Goal: Task Accomplishment & Management: Use online tool/utility

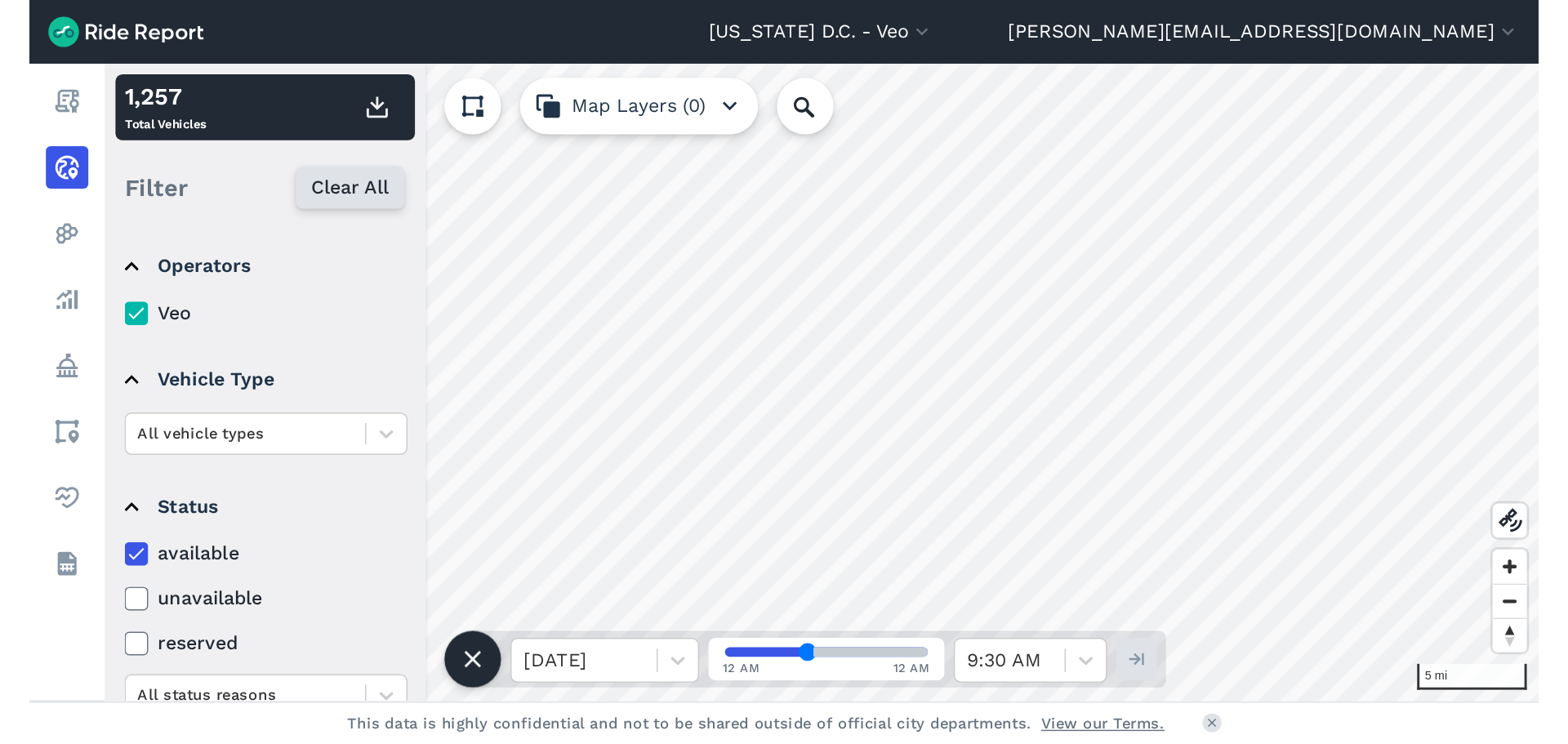
scroll to position [237, 0]
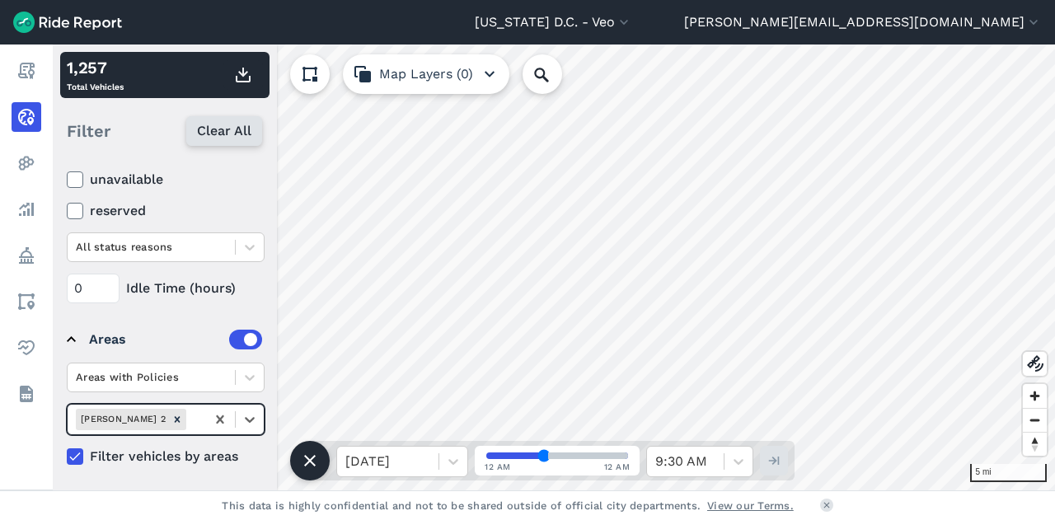
click at [217, 134] on span "Clear All" at bounding box center [224, 131] width 54 height 20
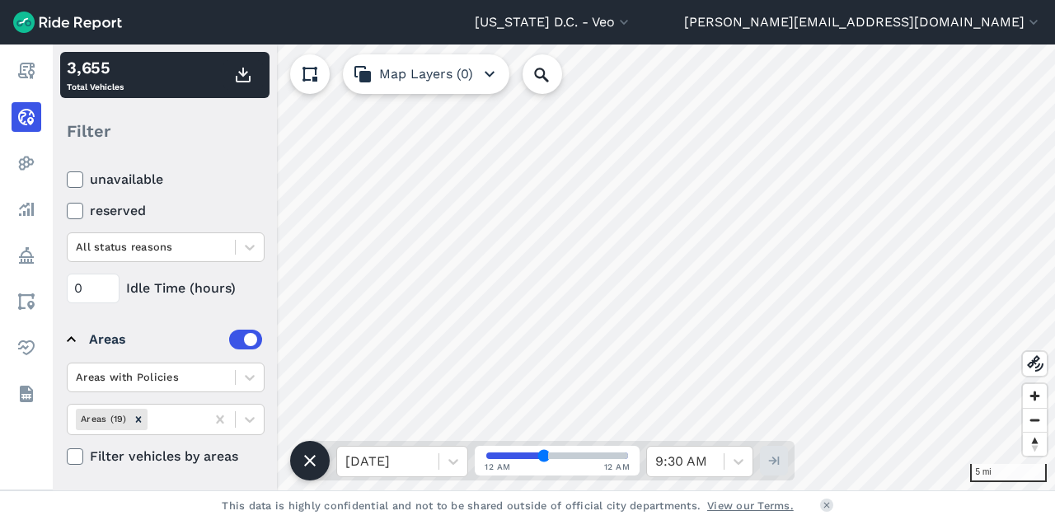
click at [73, 174] on icon at bounding box center [75, 179] width 15 height 16
click at [67, 174] on input "unavailable" at bounding box center [67, 175] width 0 height 11
click at [65, 174] on details "Status available unavailable reserved All status reasons 0 Idle Time (hours)" at bounding box center [164, 198] width 208 height 224
click at [80, 181] on icon at bounding box center [75, 179] width 15 height 16
click at [67, 180] on input "unavailable" at bounding box center [67, 175] width 0 height 11
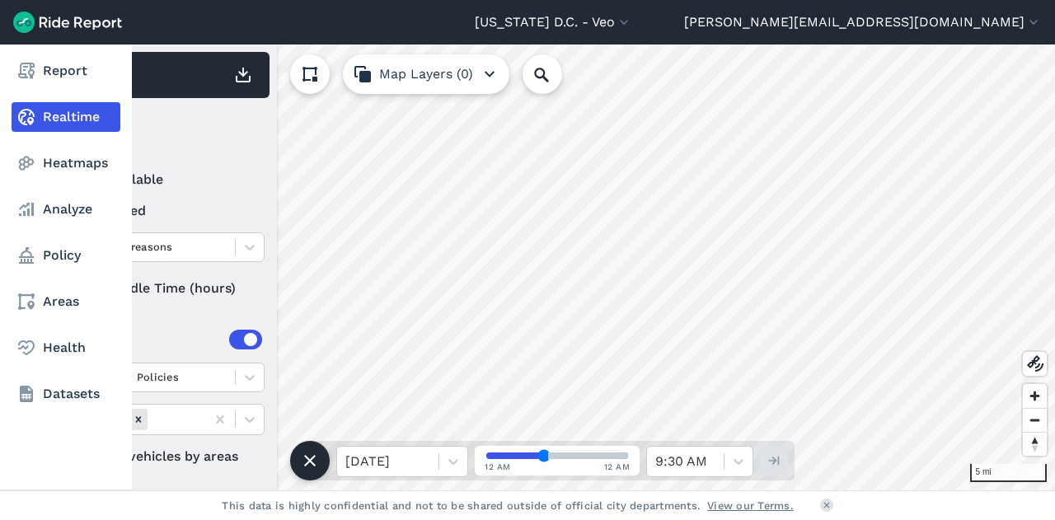
click at [68, 120] on link "Realtime" at bounding box center [66, 117] width 109 height 30
click at [69, 161] on link "Heatmaps" at bounding box center [66, 163] width 109 height 30
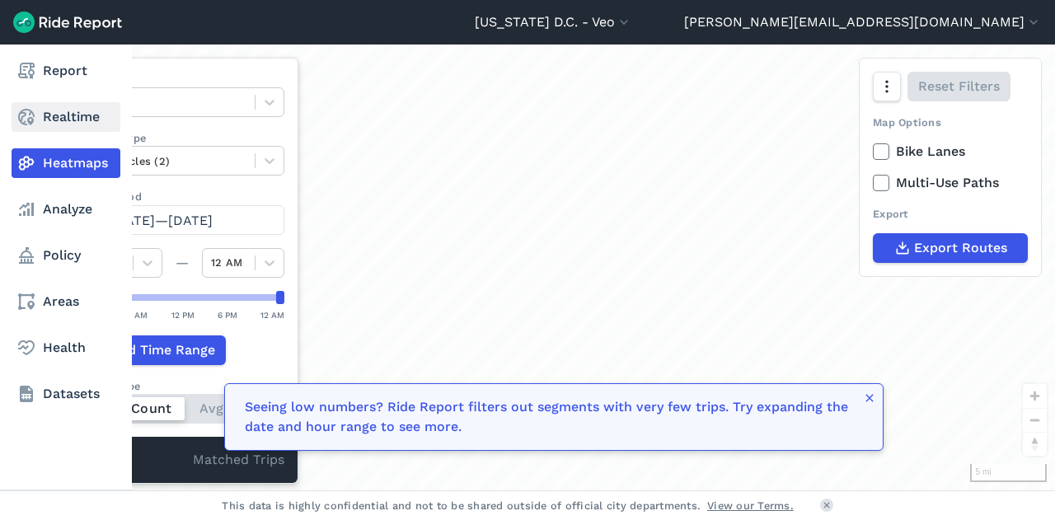
click at [70, 117] on link "Realtime" at bounding box center [66, 117] width 109 height 30
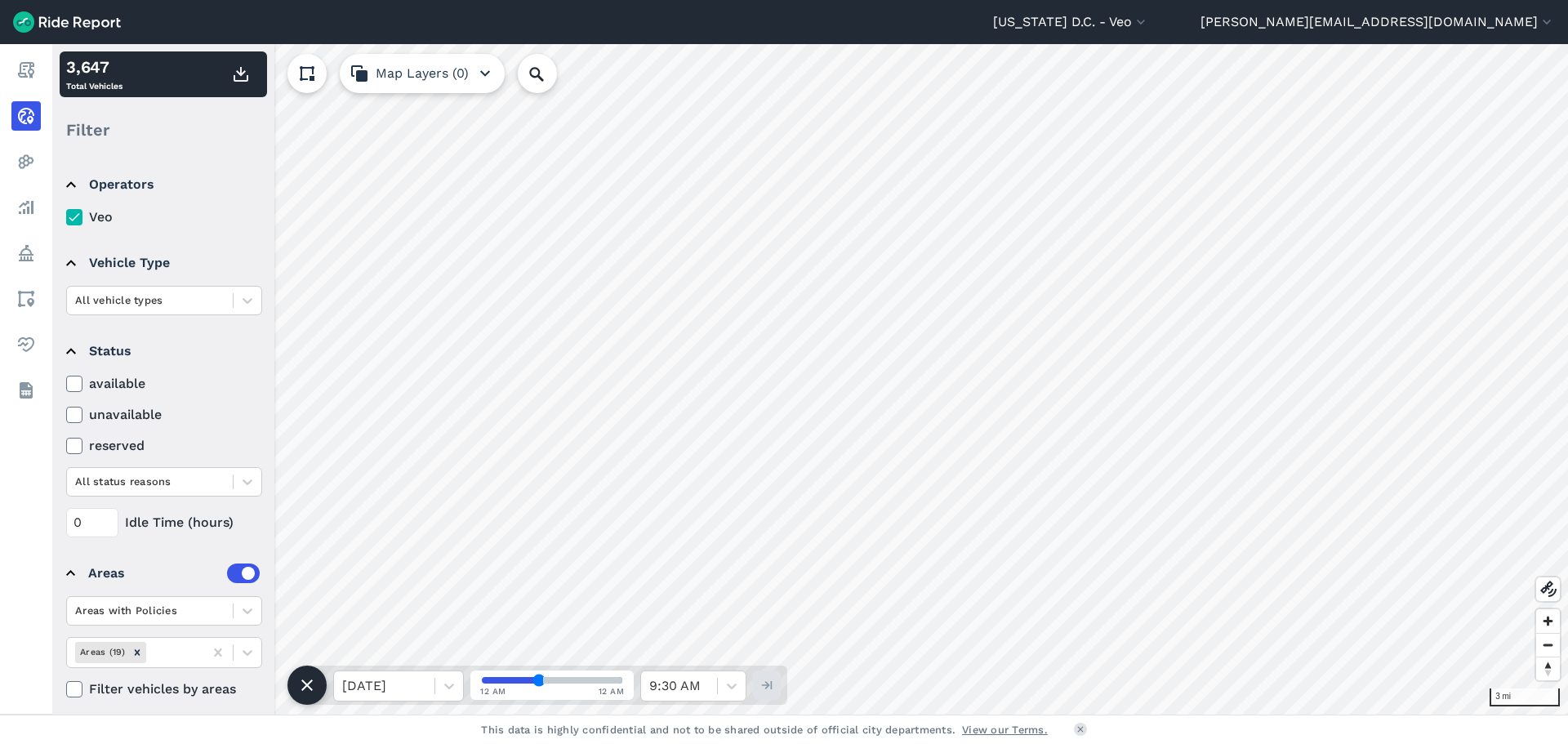
click at [68, 378] on icon at bounding box center [74, 383] width 15 height 16
click at [66, 378] on input "available" at bounding box center [66, 378] width 0 height 11
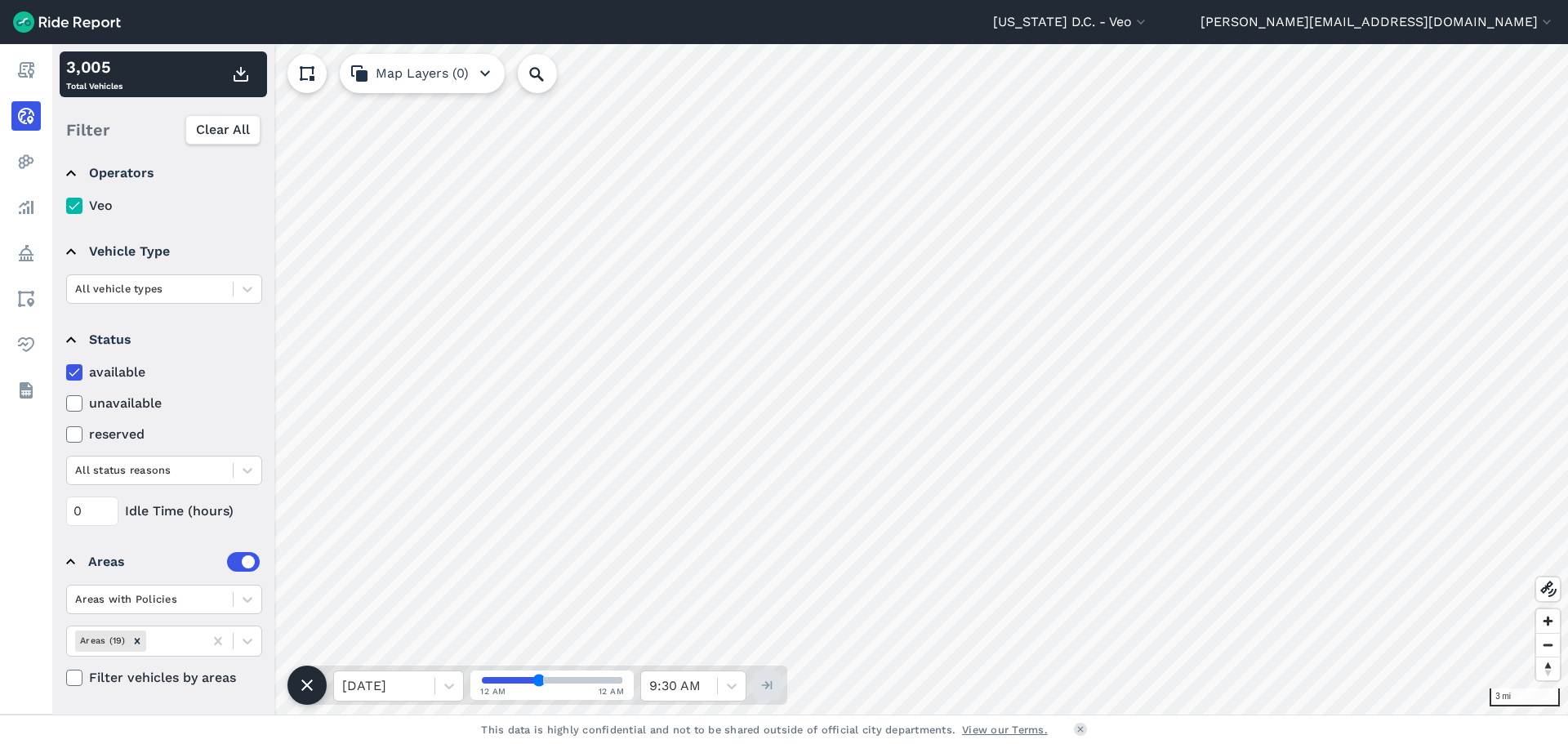
click at [77, 367] on icon at bounding box center [74, 372] width 15 height 16
click at [66, 367] on input "available" at bounding box center [66, 368] width 0 height 11
click at [77, 367] on icon at bounding box center [74, 372] width 15 height 16
click at [66, 367] on input "available" at bounding box center [66, 368] width 0 height 11
click at [211, 145] on div "Filter Clear All" at bounding box center [163, 129] width 207 height 51
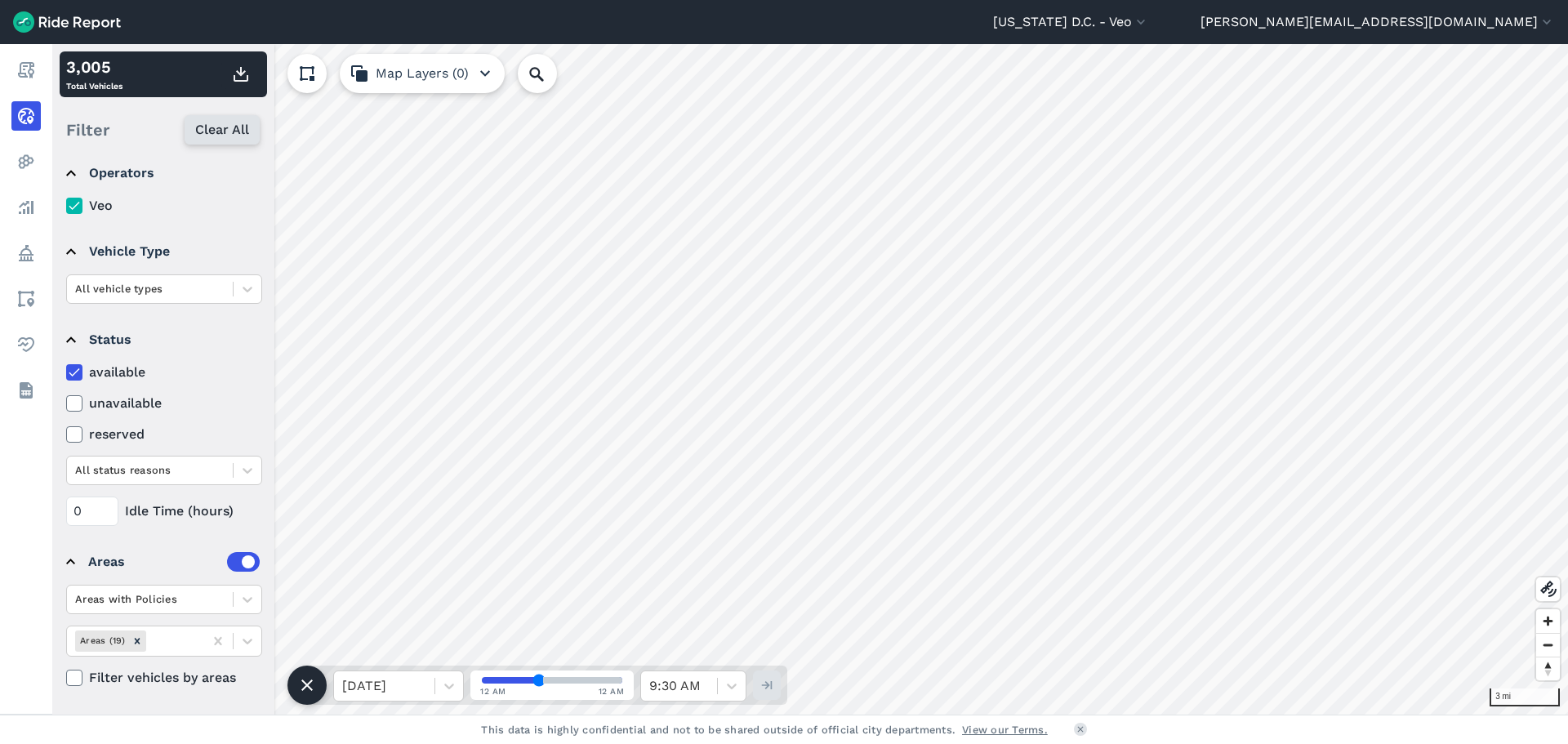
click at [217, 137] on span "Clear All" at bounding box center [222, 130] width 54 height 20
click at [72, 362] on summary "Status" at bounding box center [163, 340] width 193 height 46
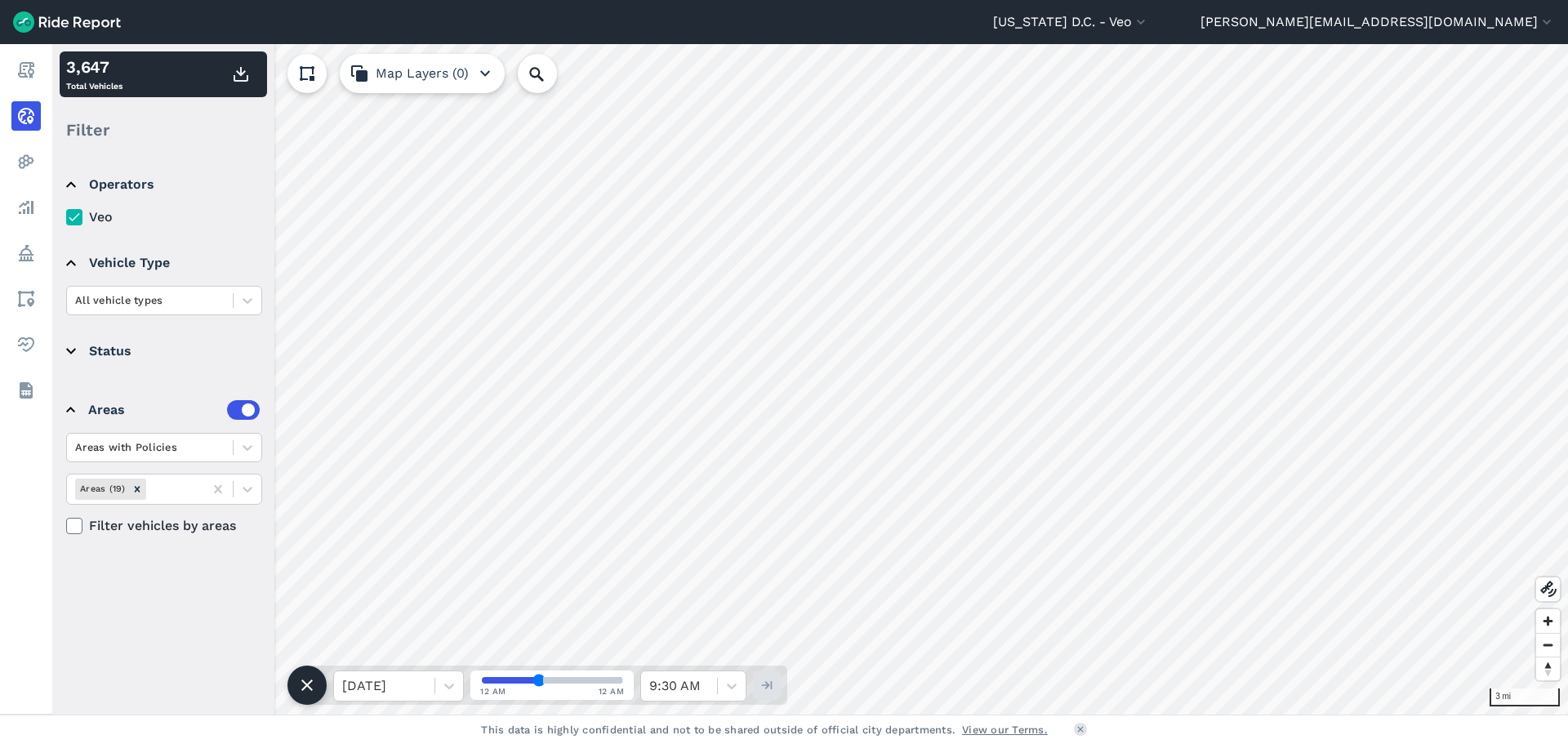
scroll to position [0, 0]
click at [117, 346] on summary "Status" at bounding box center [163, 351] width 193 height 46
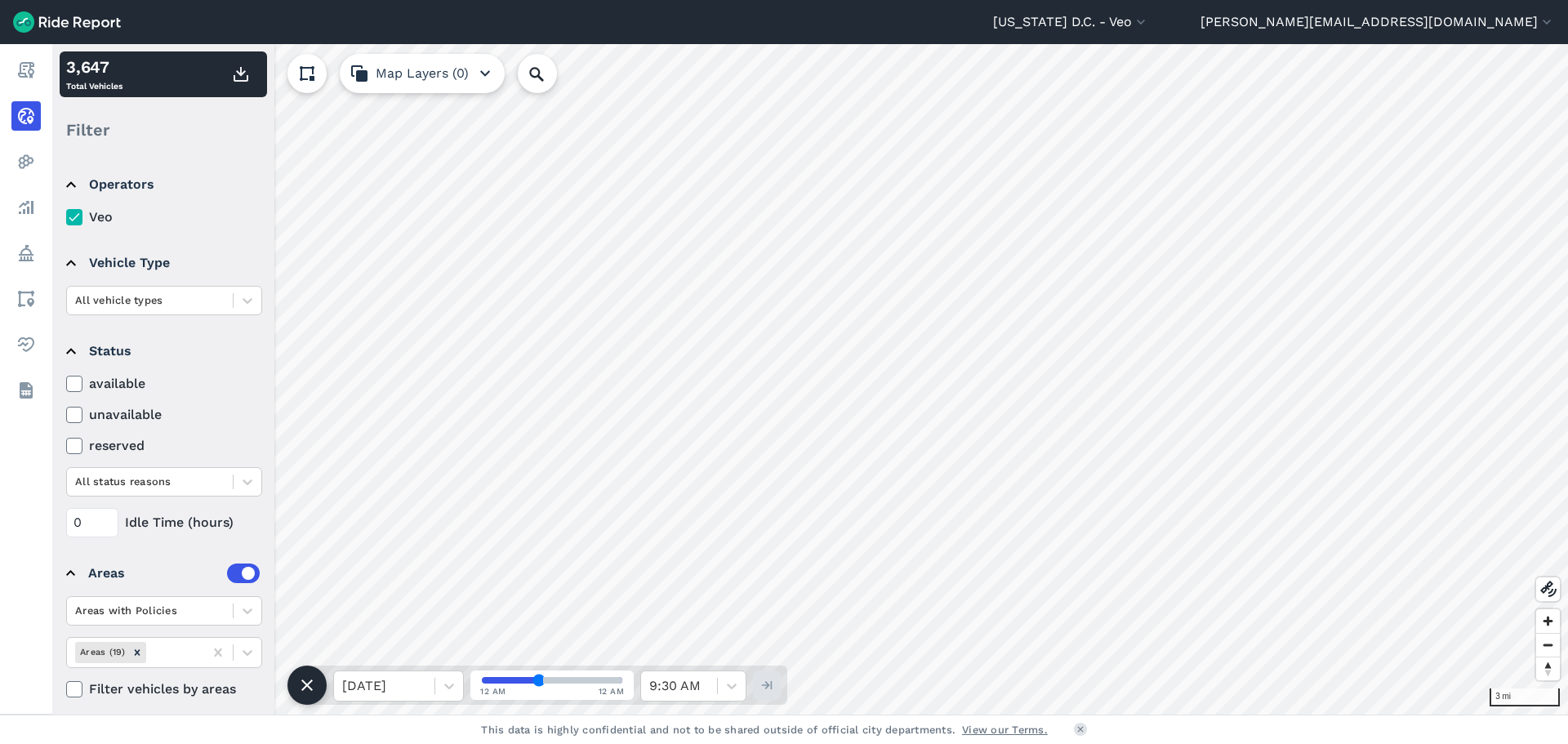
click at [80, 374] on label "available" at bounding box center [165, 383] width 196 height 20
click at [66, 374] on input "available" at bounding box center [66, 378] width 0 height 11
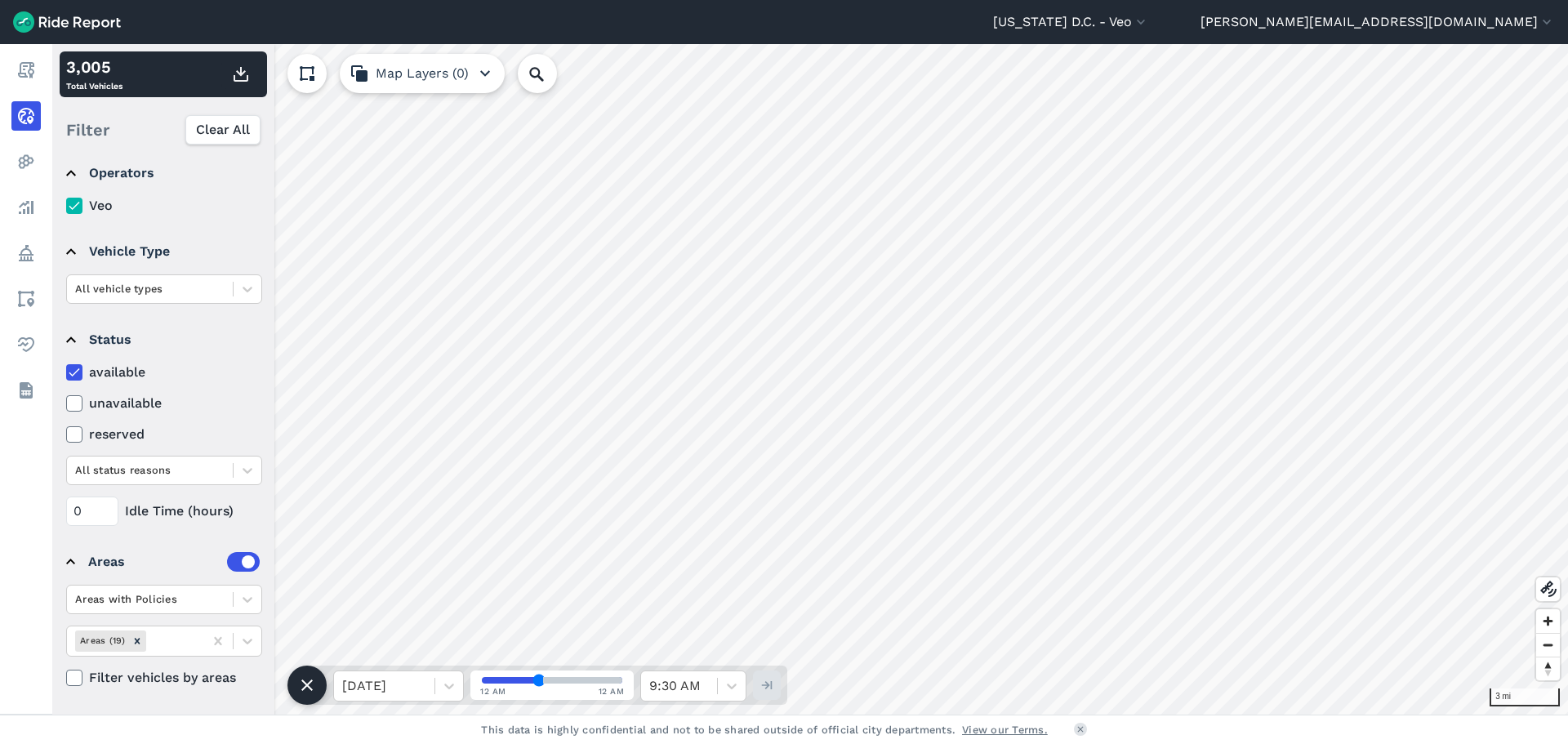
click at [70, 514] on icon at bounding box center [74, 678] width 15 height 16
click at [66, 514] on input "Filter vehicles by areas" at bounding box center [66, 673] width 0 height 11
drag, startPoint x: 173, startPoint y: 423, endPoint x: 217, endPoint y: 253, distance: 175.6
click at [217, 253] on summary "Vehicle Type" at bounding box center [163, 252] width 193 height 46
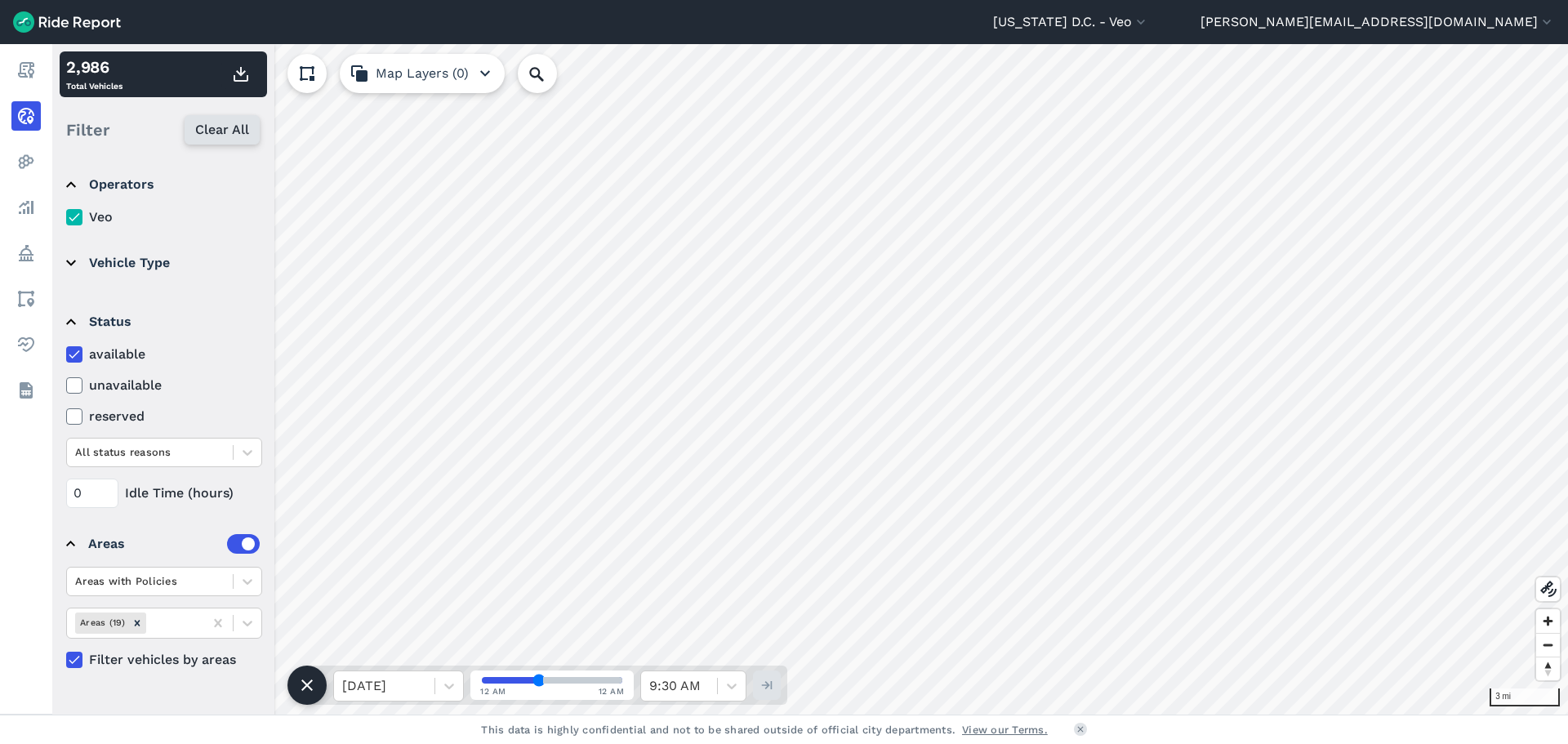
click at [202, 134] on span "Clear All" at bounding box center [222, 130] width 54 height 20
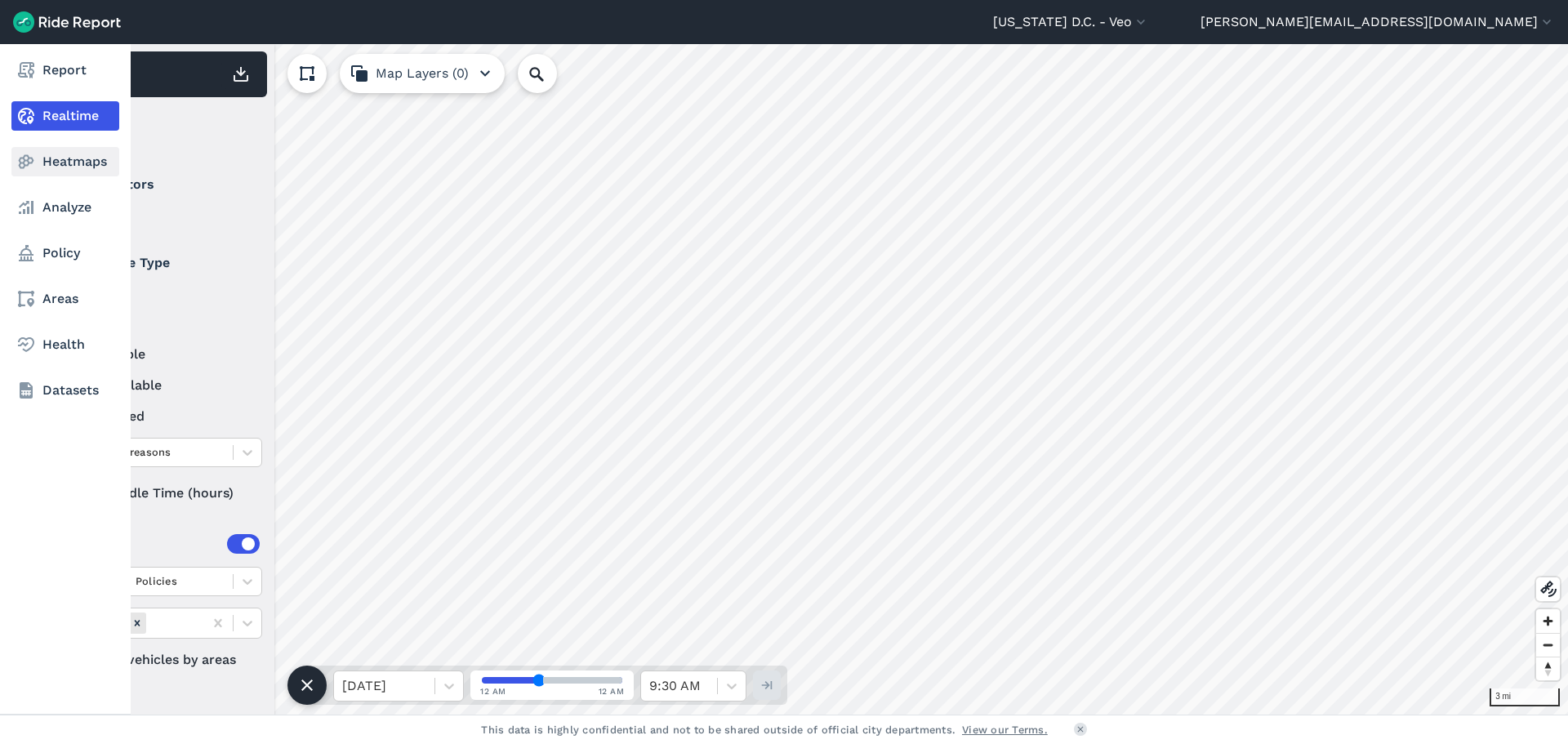
click at [52, 159] on link "Heatmaps" at bounding box center [65, 161] width 108 height 30
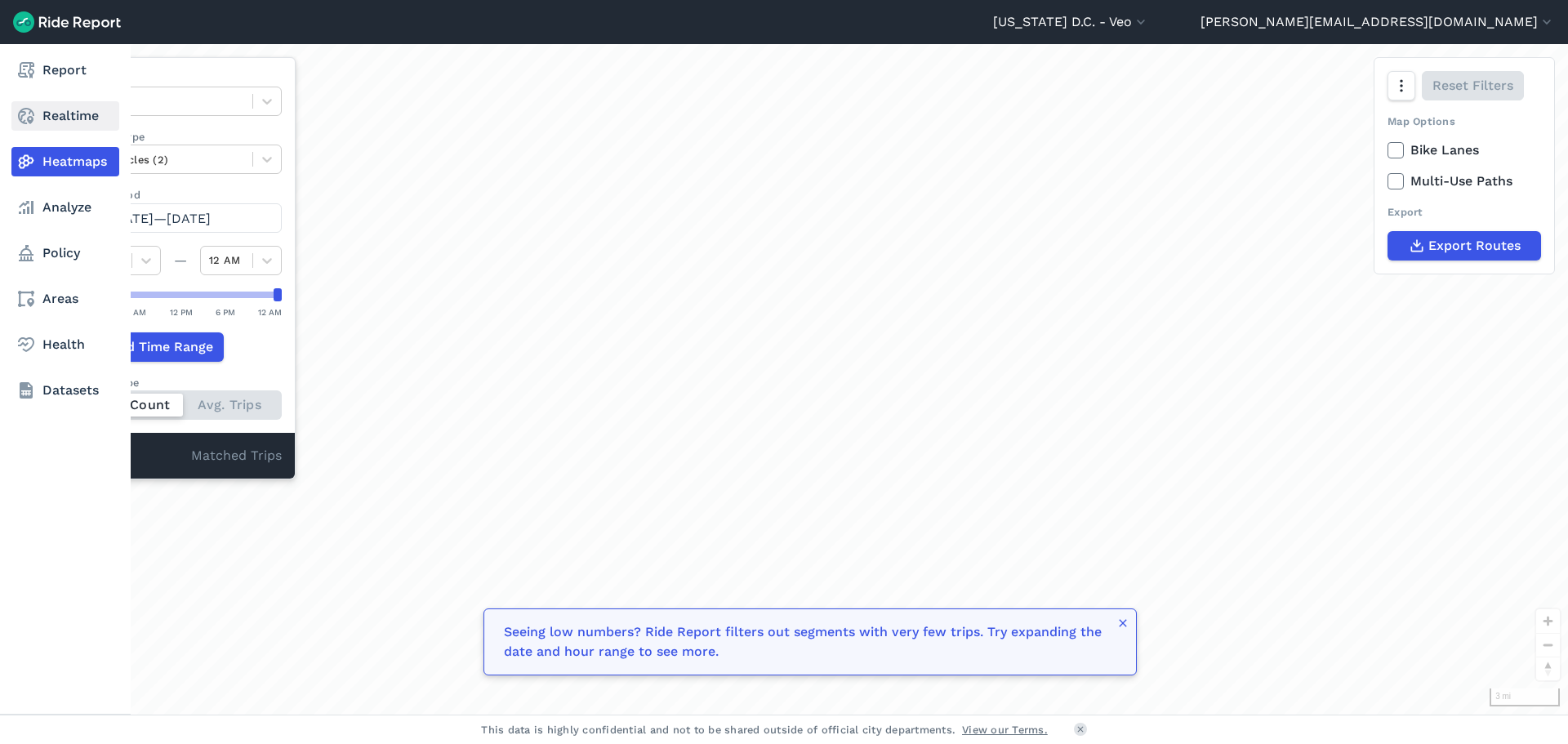
click at [63, 128] on link "Realtime" at bounding box center [65, 116] width 108 height 30
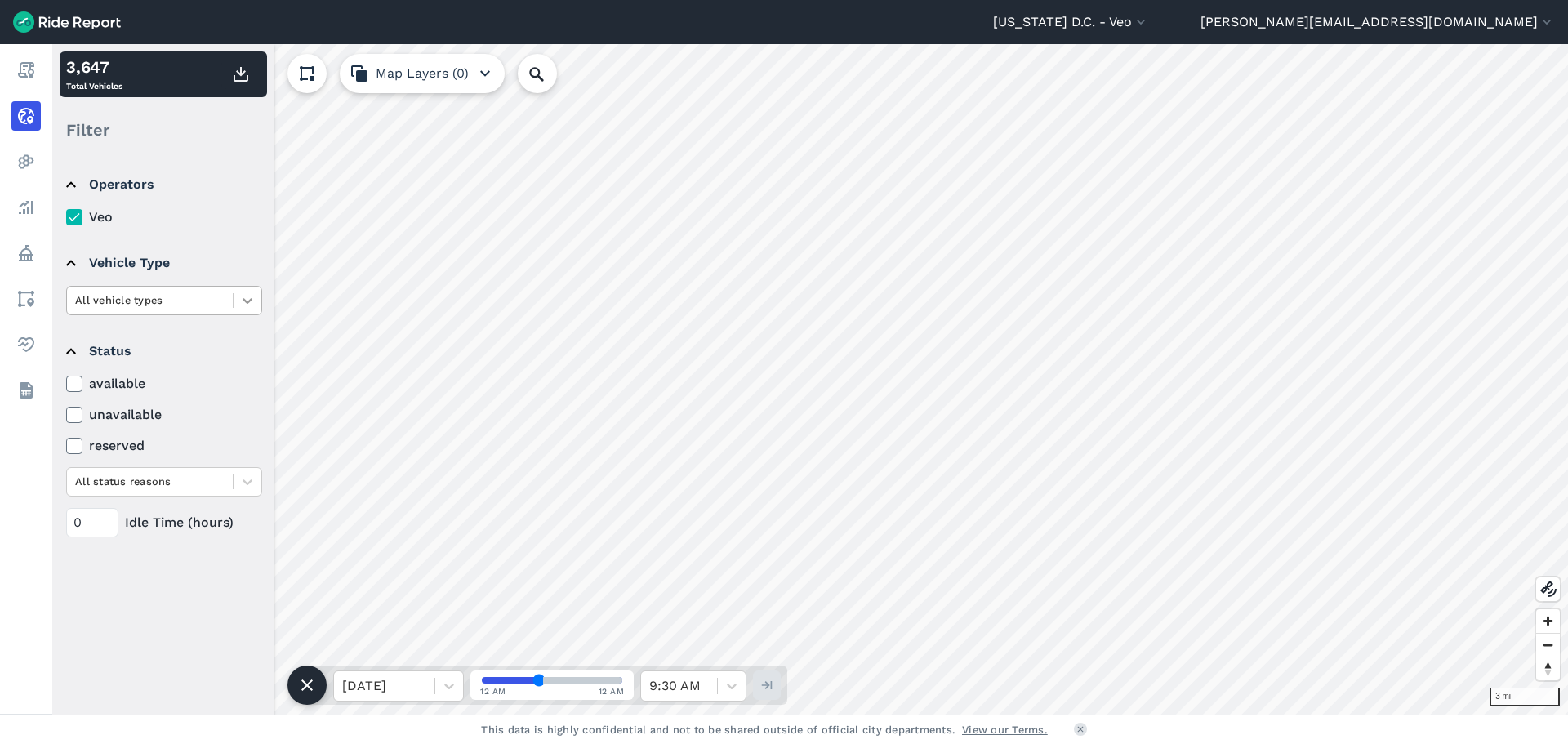
click at [247, 296] on icon at bounding box center [247, 300] width 16 height 16
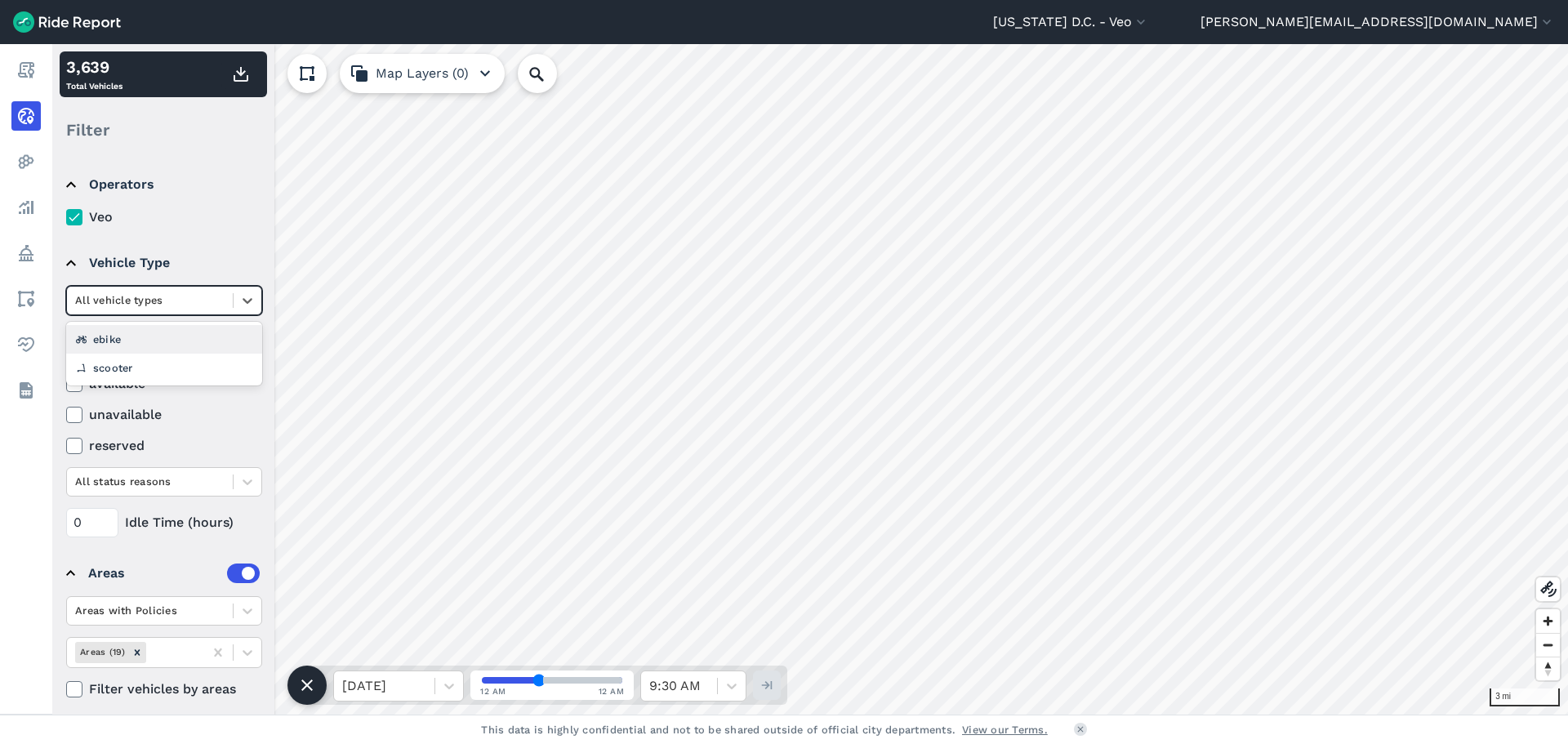
click at [160, 332] on div "ebike" at bounding box center [165, 339] width 196 height 29
click at [82, 373] on label "available" at bounding box center [165, 383] width 196 height 20
click at [66, 373] on input "available" at bounding box center [66, 378] width 0 height 11
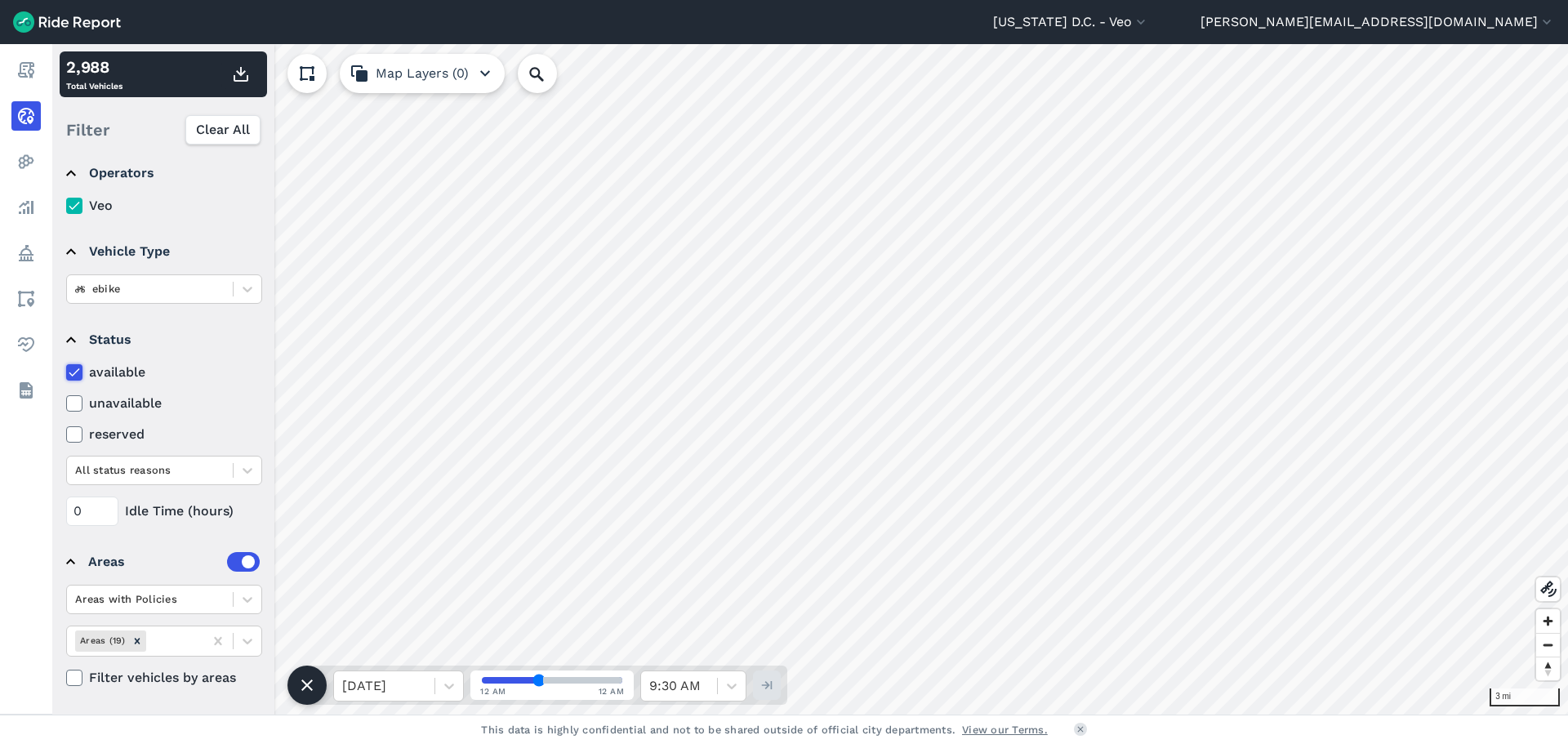
scroll to position [12, 0]
click at [236, 119] on button "Clear All" at bounding box center [222, 130] width 75 height 30
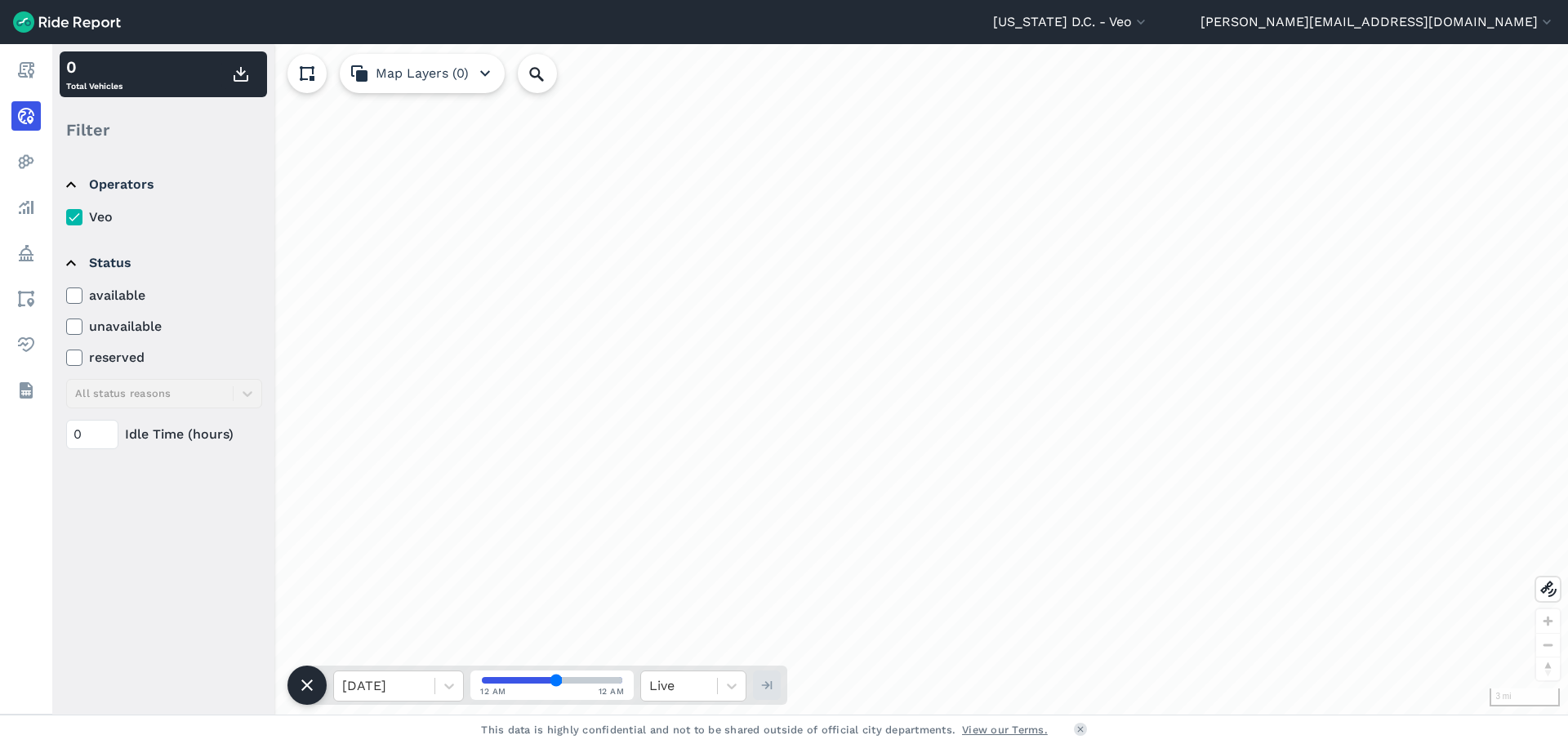
click at [72, 290] on icon at bounding box center [74, 295] width 15 height 16
click at [66, 290] on input "available" at bounding box center [66, 290] width 0 height 11
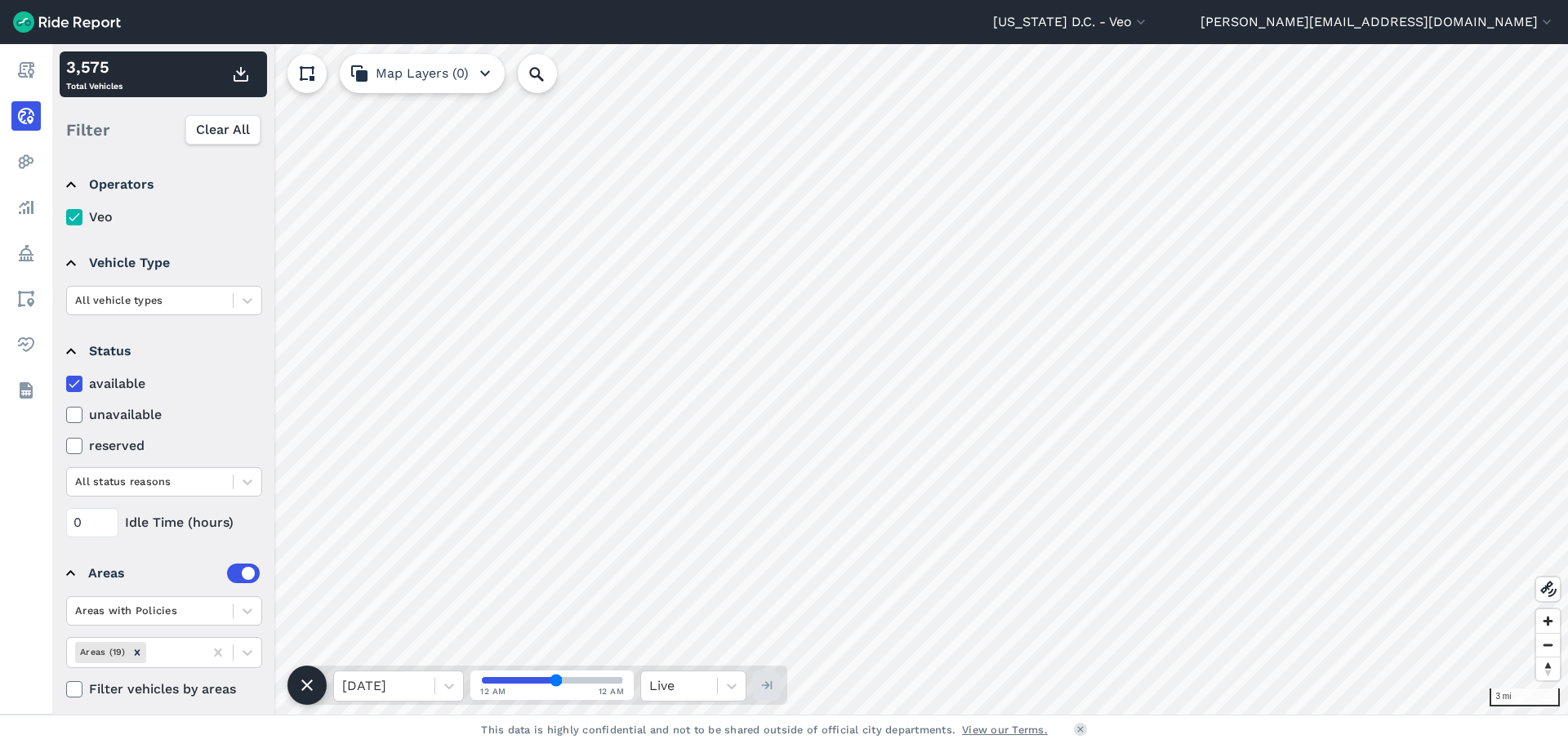
click at [1567, 494] on html "[US_STATE] D.C. - Veo All Service Areas [GEOGRAPHIC_DATA] - [GEOGRAPHIC_DATA][P…" at bounding box center [784, 372] width 1568 height 744
click at [1567, 327] on html "[US_STATE] D.C. - Veo All Service Areas [GEOGRAPHIC_DATA] - [GEOGRAPHIC_DATA][P…" at bounding box center [784, 372] width 1568 height 744
click at [1567, 262] on html "[US_STATE] D.C. - Veo All Service Areas [GEOGRAPHIC_DATA] - [GEOGRAPHIC_DATA][P…" at bounding box center [784, 372] width 1568 height 744
